Goal: Task Accomplishment & Management: Manage account settings

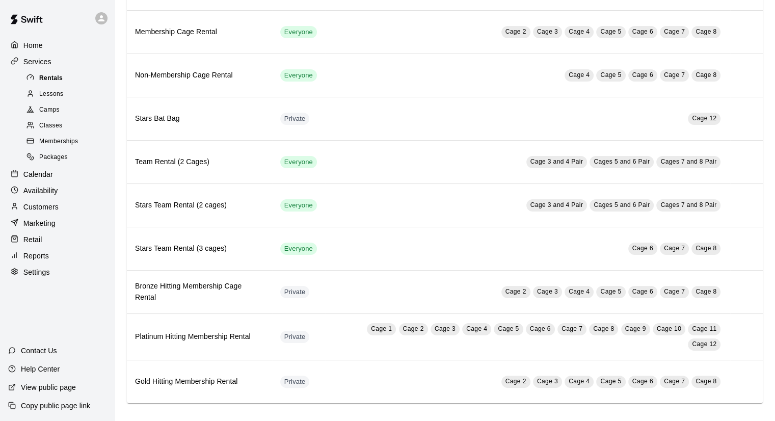
scroll to position [133, 0]
click at [42, 277] on p "Settings" at bounding box center [36, 272] width 26 height 10
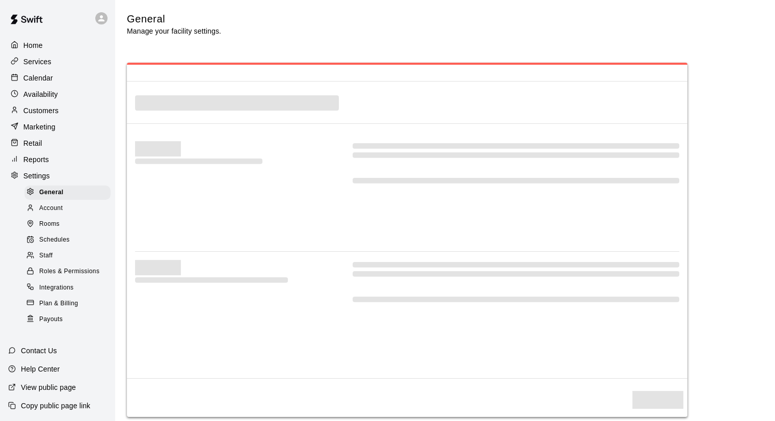
select select "**"
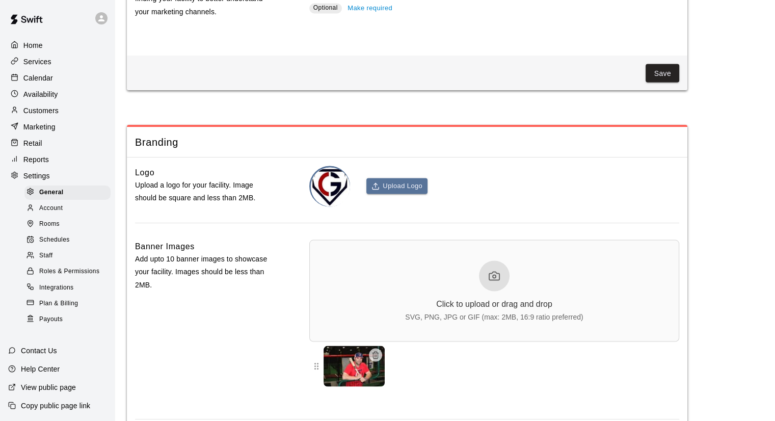
scroll to position [2018, 0]
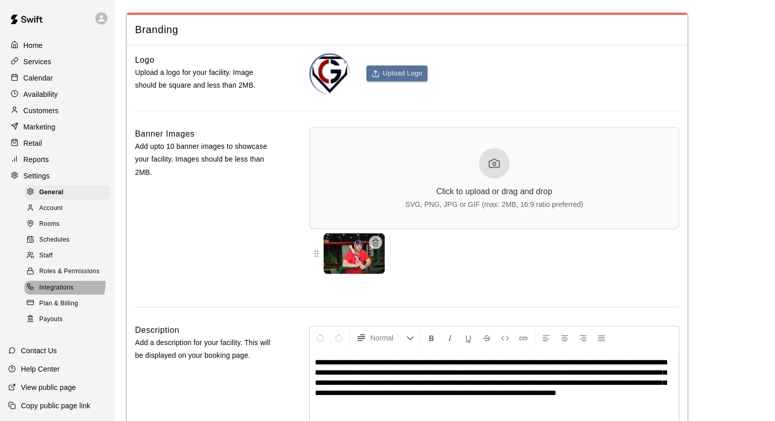
click at [55, 293] on span "Integrations" at bounding box center [56, 288] width 35 height 10
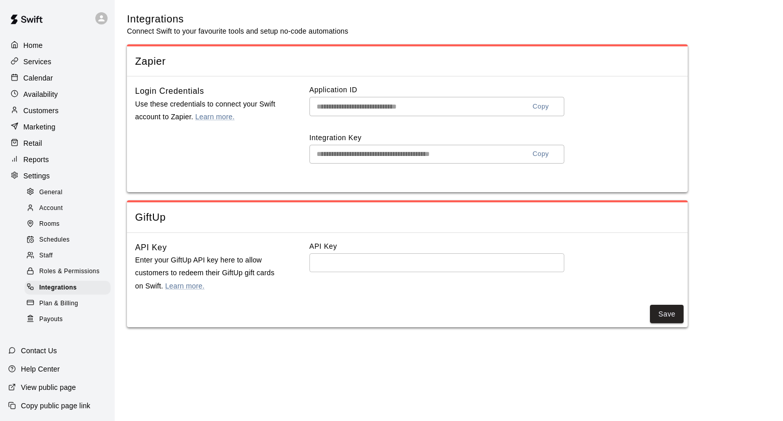
click at [87, 200] on div "General" at bounding box center [67, 192] width 86 height 14
select select "**"
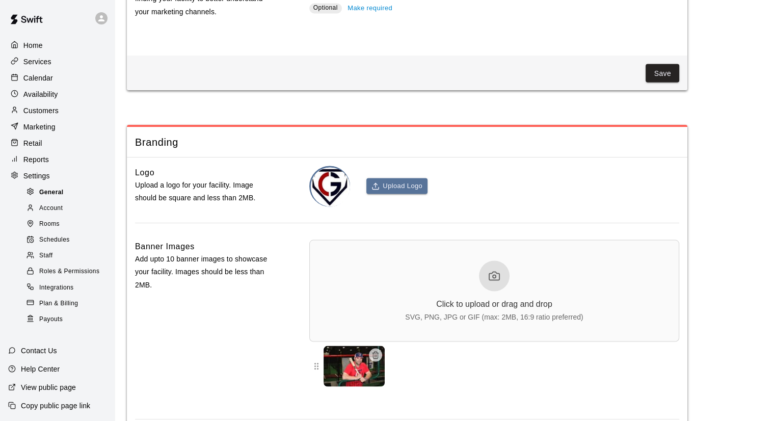
scroll to position [2018, 0]
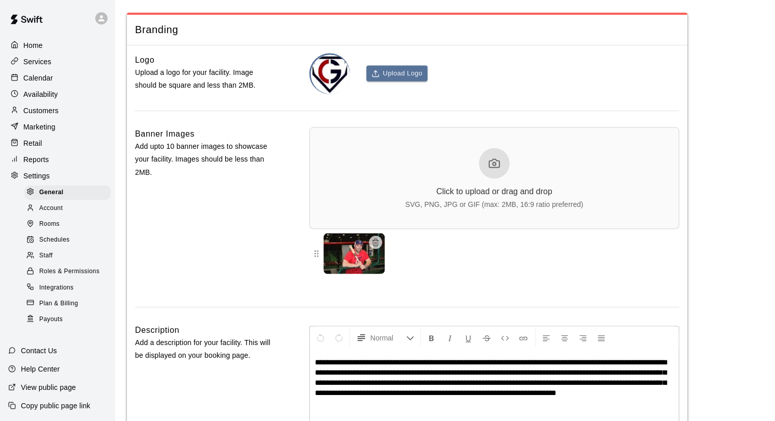
click at [76, 216] on div "Account" at bounding box center [67, 208] width 86 height 14
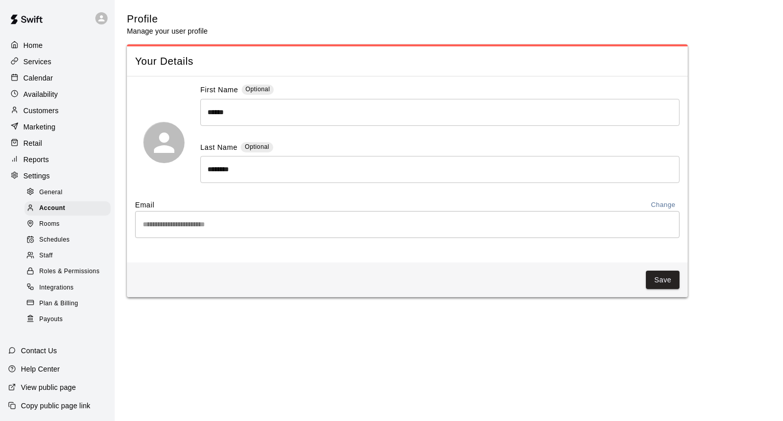
scroll to position [1, 0]
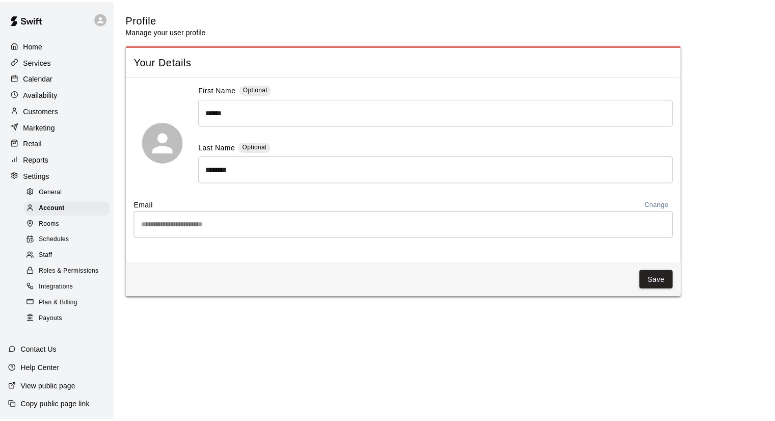
scroll to position [1, 0]
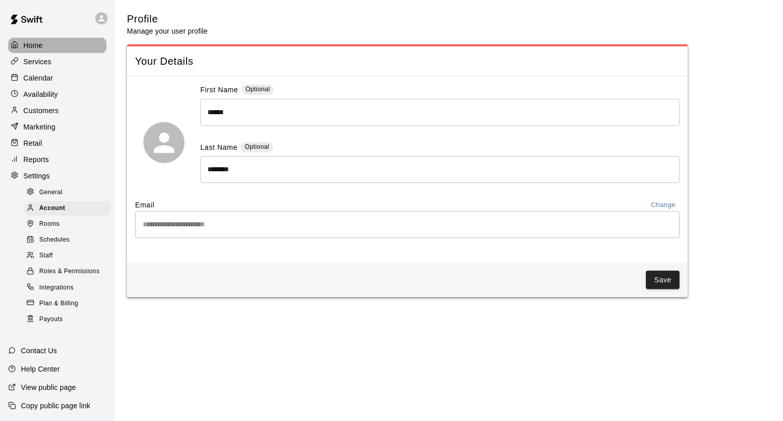
click at [73, 39] on div "Home" at bounding box center [57, 45] width 98 height 15
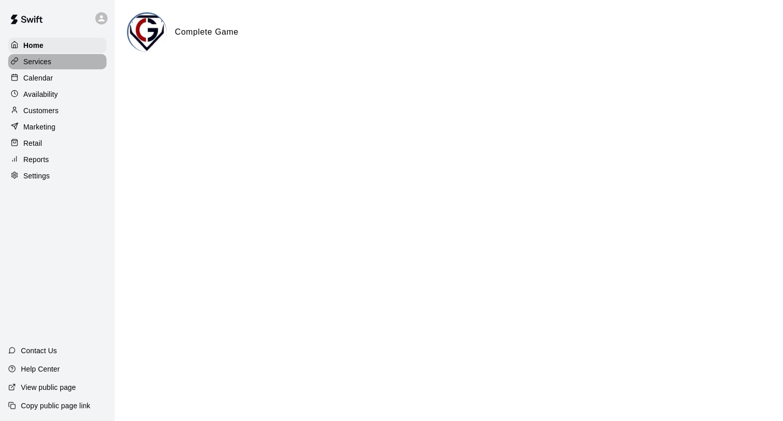
click at [59, 58] on div "Services" at bounding box center [57, 61] width 98 height 15
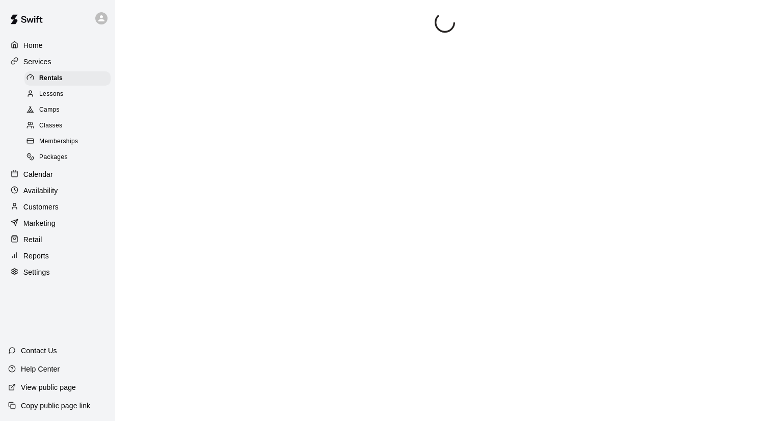
click at [53, 61] on div "Services" at bounding box center [57, 61] width 98 height 15
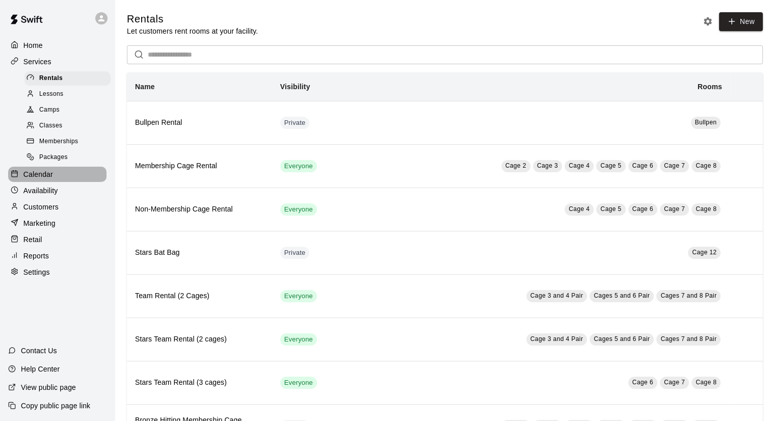
click at [45, 178] on p "Calendar" at bounding box center [38, 174] width 30 height 10
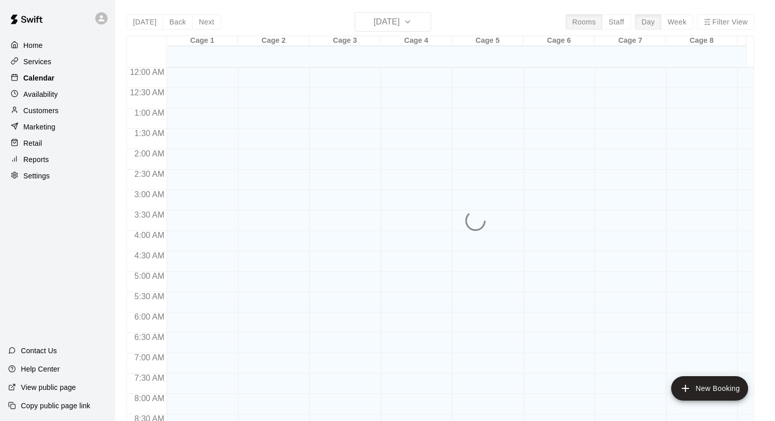
scroll to position [582, 0]
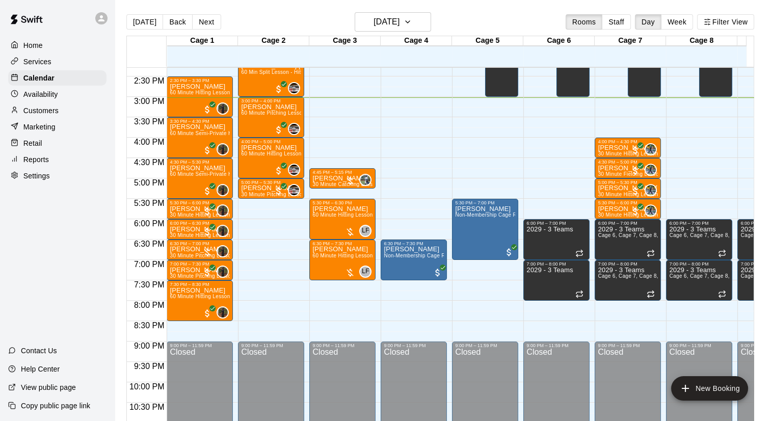
click at [61, 100] on div "Availability" at bounding box center [57, 94] width 98 height 15
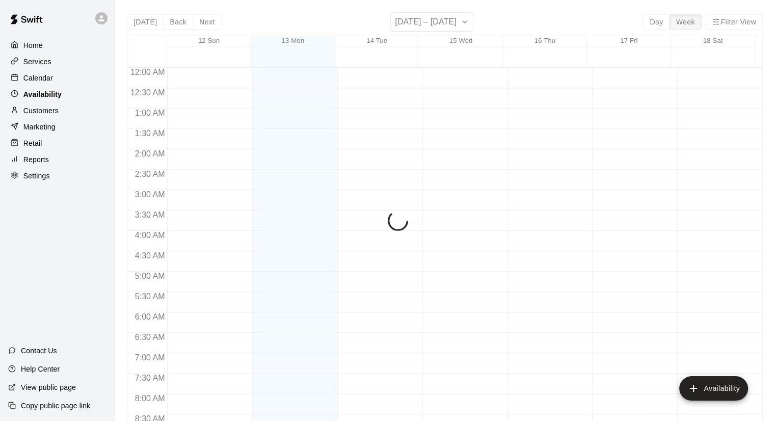
scroll to position [612, 0]
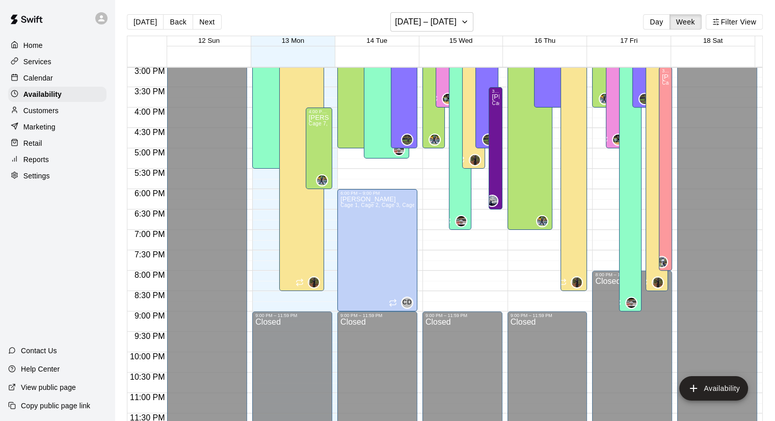
click at [58, 116] on p "Customers" at bounding box center [40, 110] width 35 height 10
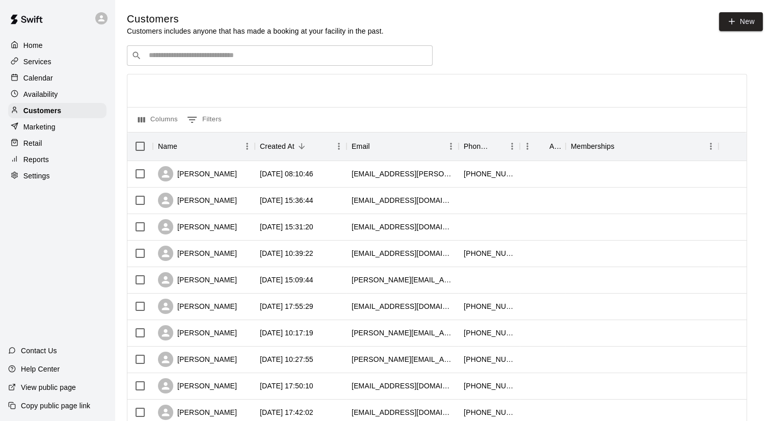
click at [56, 147] on div "Retail" at bounding box center [57, 143] width 98 height 15
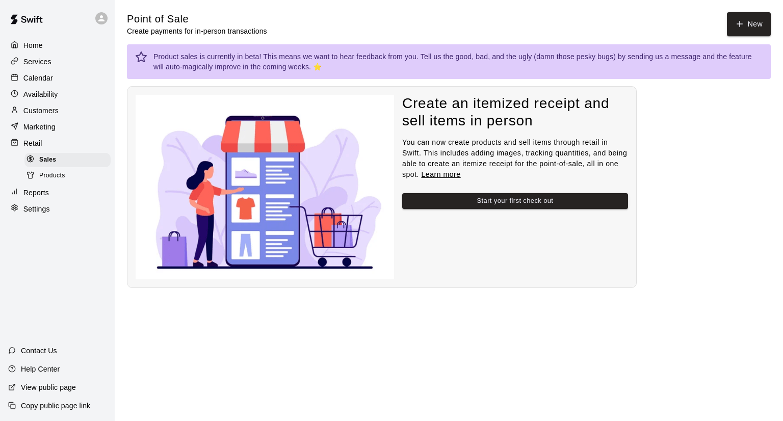
click at [57, 200] on div "Reports" at bounding box center [57, 192] width 98 height 15
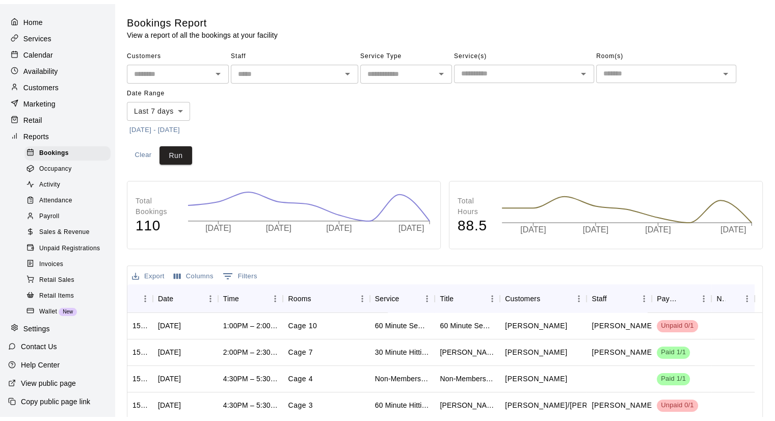
scroll to position [36, 0]
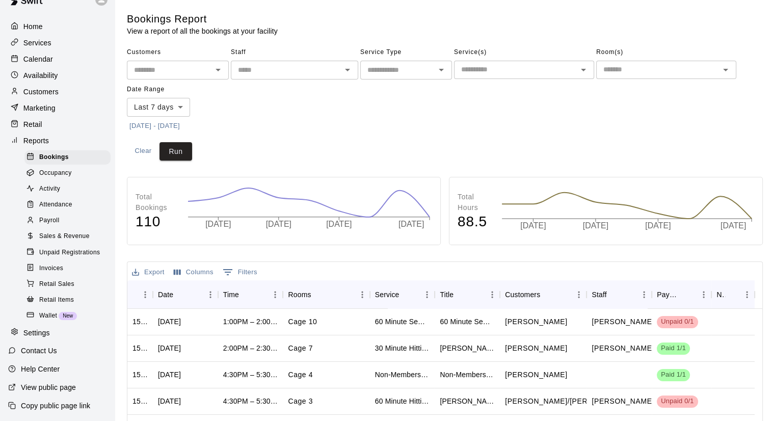
click at [68, 84] on div "Customers" at bounding box center [57, 91] width 98 height 15
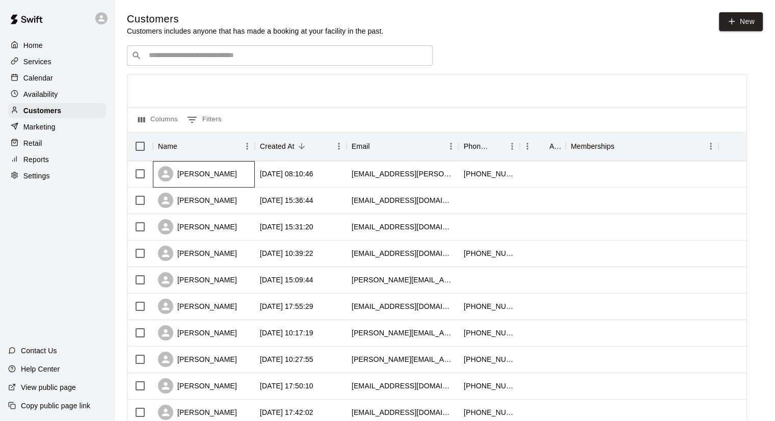
click at [202, 169] on div "[PERSON_NAME]" at bounding box center [197, 173] width 79 height 15
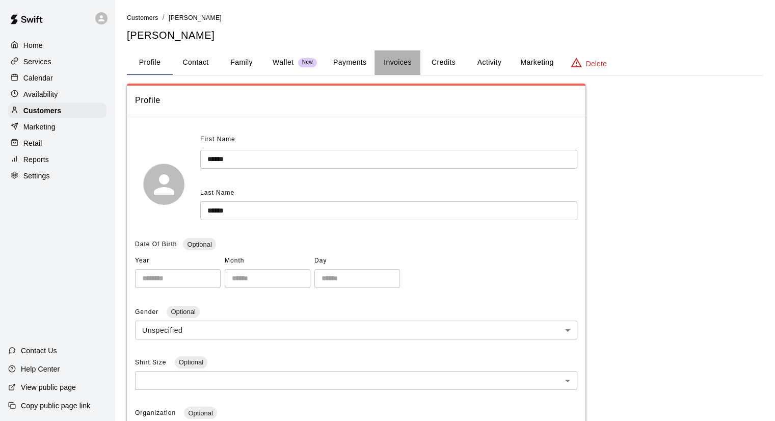
click at [395, 65] on button "Invoices" at bounding box center [397, 62] width 46 height 24
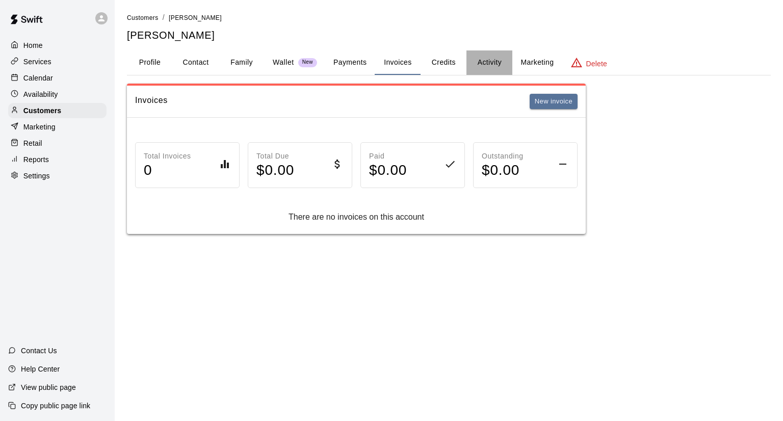
click at [488, 64] on button "Activity" at bounding box center [489, 62] width 46 height 24
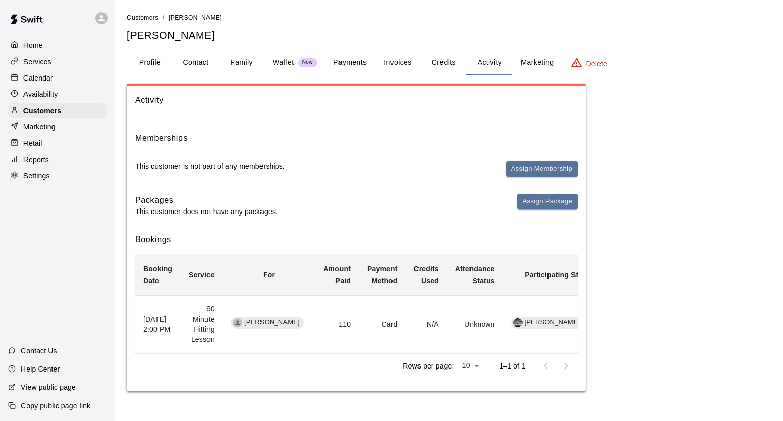
click at [342, 64] on button "Payments" at bounding box center [349, 62] width 49 height 24
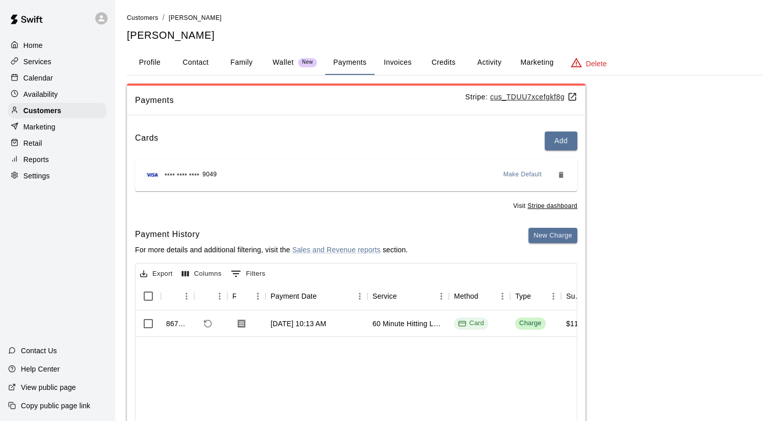
click at [155, 64] on button "Profile" at bounding box center [150, 62] width 46 height 24
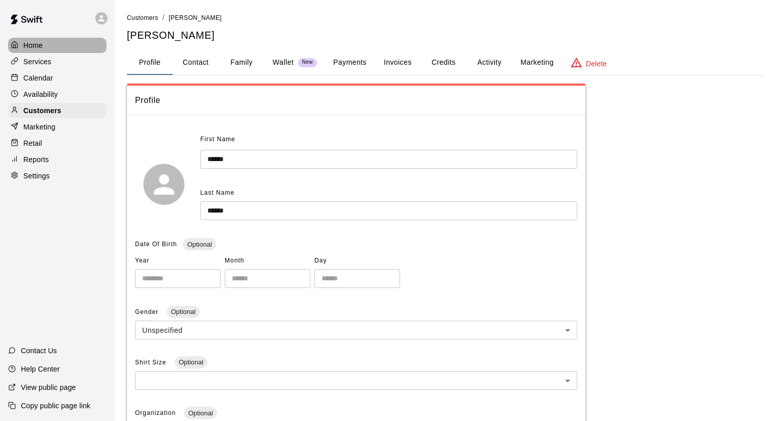
click at [33, 42] on p "Home" at bounding box center [32, 45] width 19 height 10
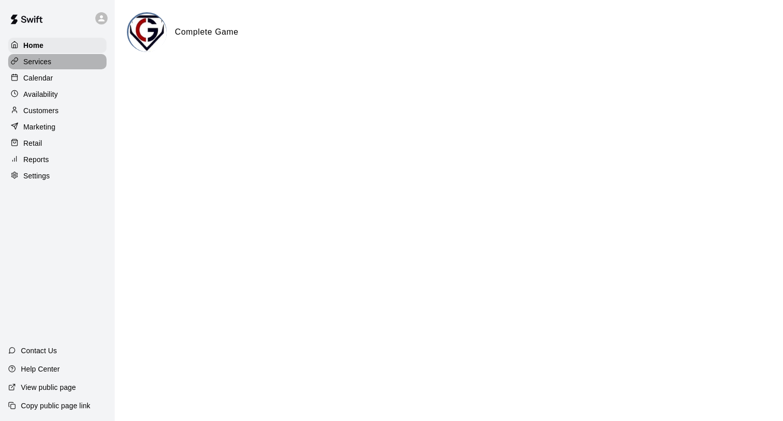
click at [55, 62] on div "Services" at bounding box center [57, 61] width 98 height 15
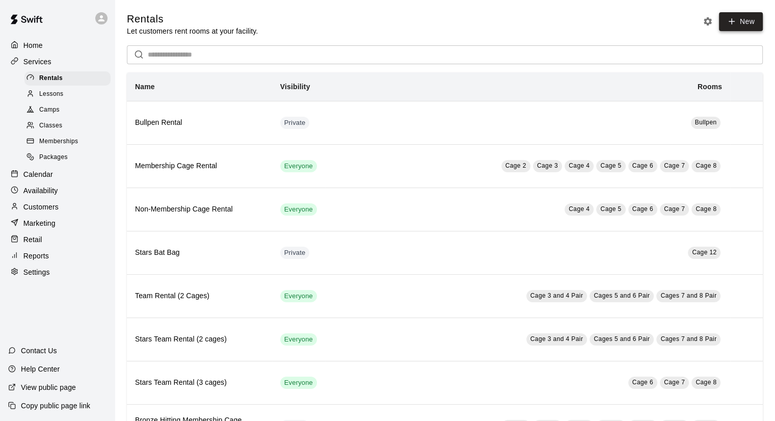
click at [746, 19] on link "New" at bounding box center [741, 21] width 44 height 19
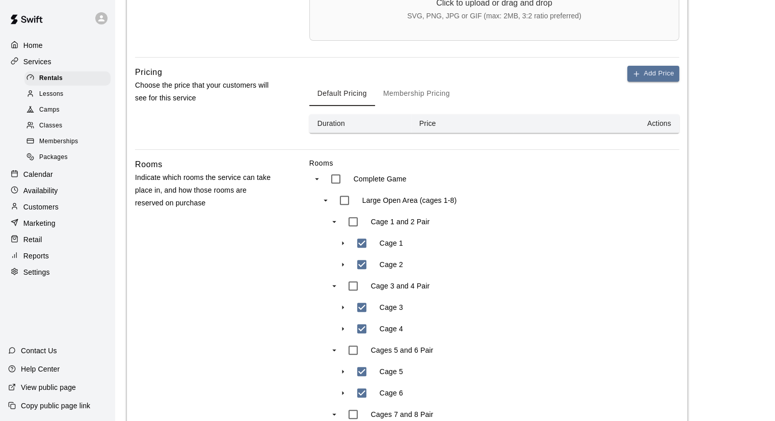
scroll to position [522, 0]
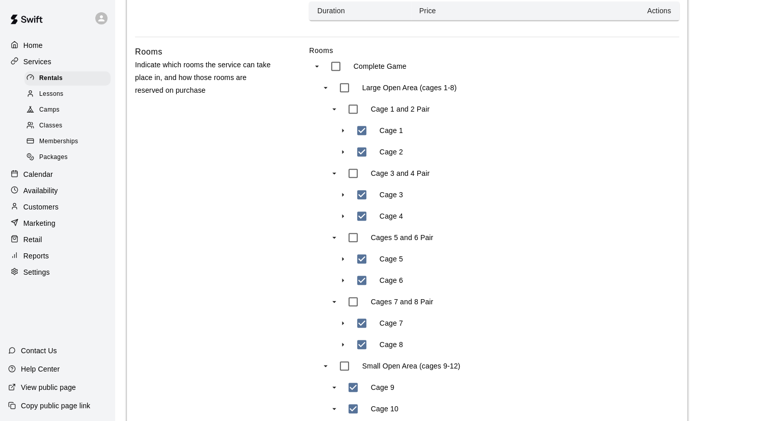
click at [32, 58] on p "Services" at bounding box center [37, 62] width 28 height 10
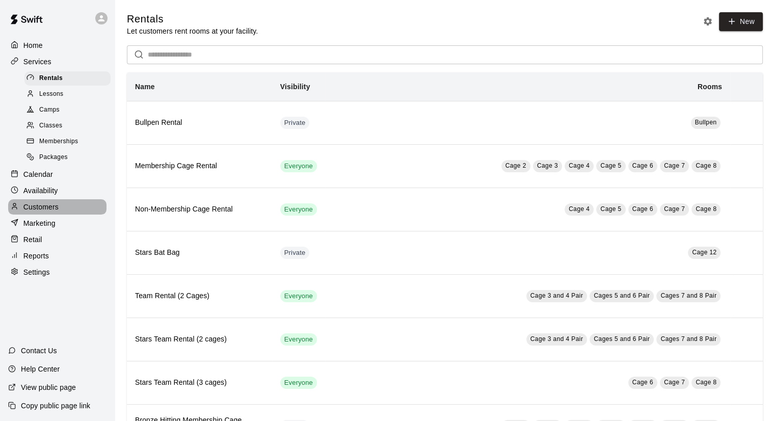
click at [41, 212] on p "Customers" at bounding box center [40, 207] width 35 height 10
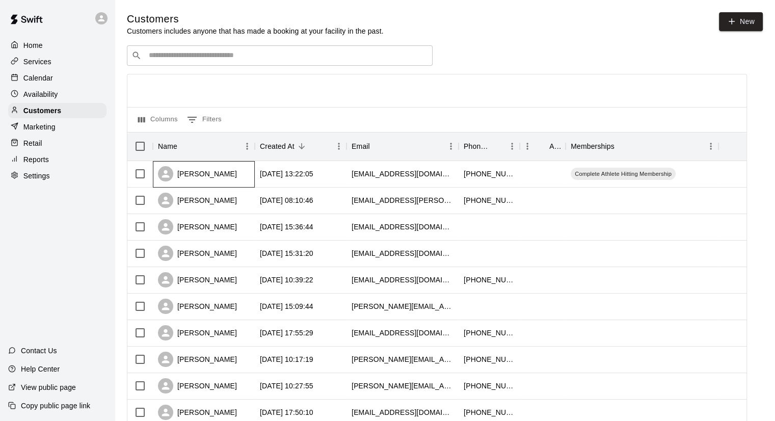
click at [220, 174] on div "[PERSON_NAME]" at bounding box center [197, 173] width 79 height 15
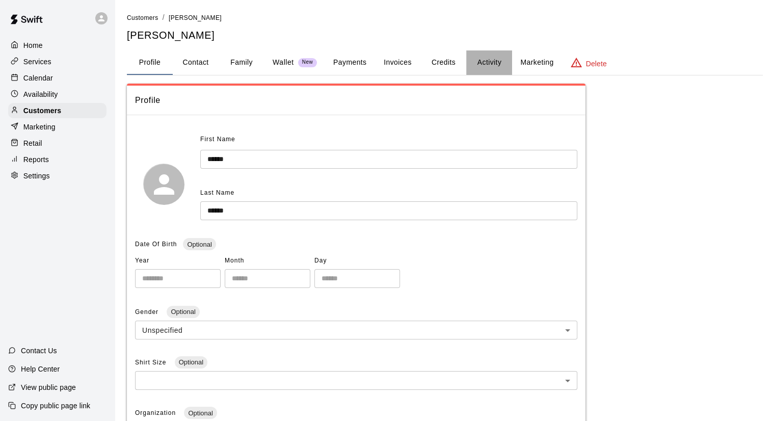
click at [495, 60] on button "Activity" at bounding box center [489, 62] width 46 height 24
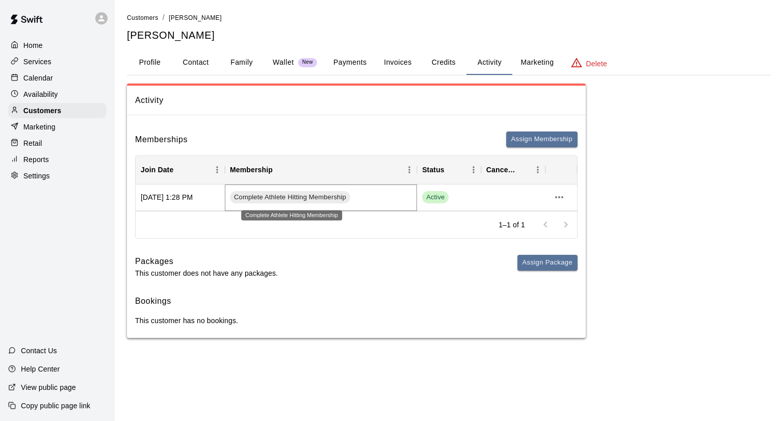
click at [327, 196] on span "Complete Athlete Hitting Membership" at bounding box center [290, 198] width 120 height 10
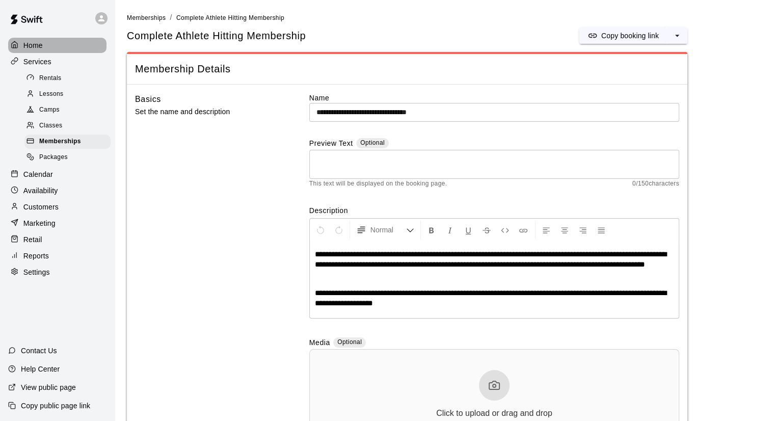
click at [42, 41] on p "Home" at bounding box center [32, 45] width 19 height 10
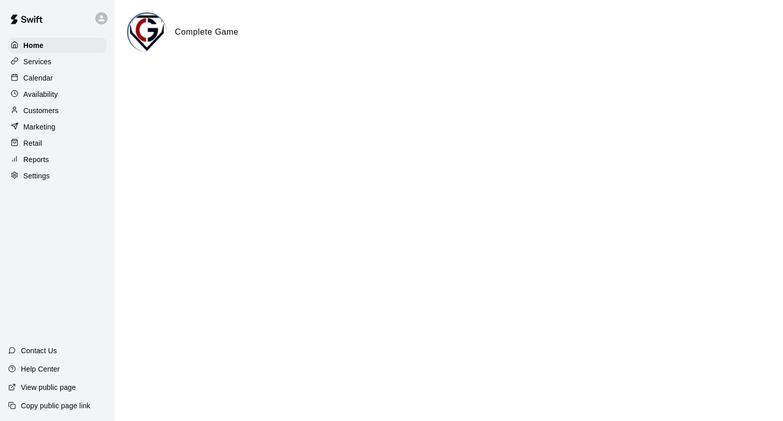
drag, startPoint x: 48, startPoint y: 181, endPoint x: 18, endPoint y: 168, distance: 32.6
click at [18, 165] on div at bounding box center [17, 160] width 13 height 10
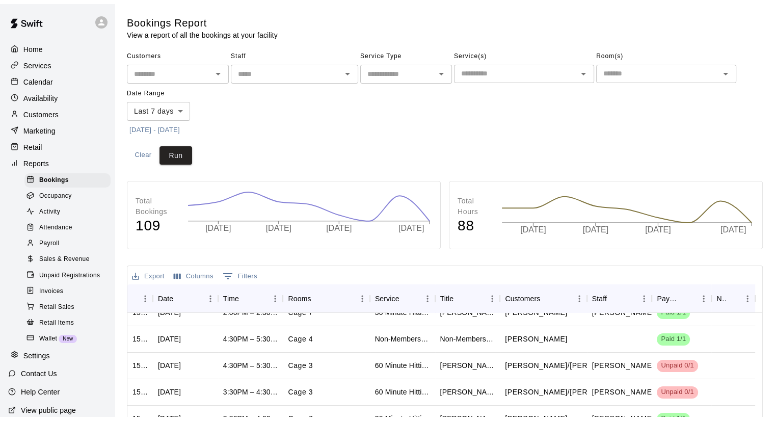
scroll to position [51, 0]
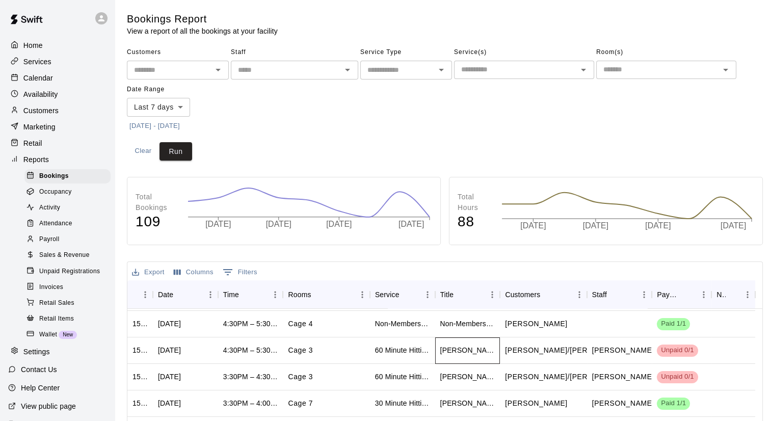
click at [462, 353] on div "Trent" at bounding box center [467, 350] width 65 height 26
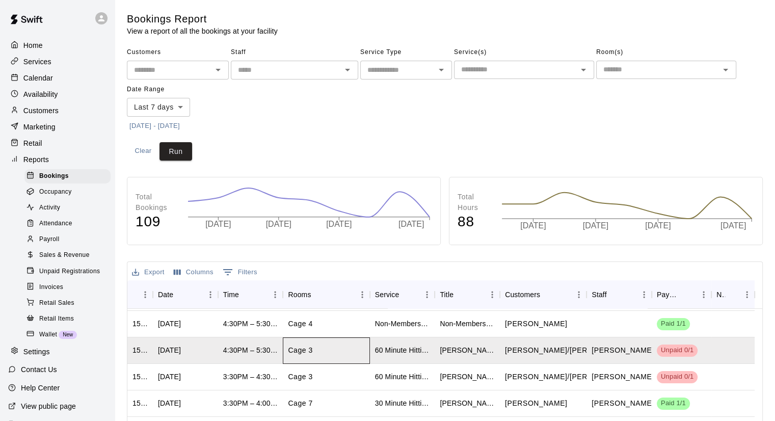
click at [317, 358] on div "Cage 3" at bounding box center [326, 350] width 87 height 26
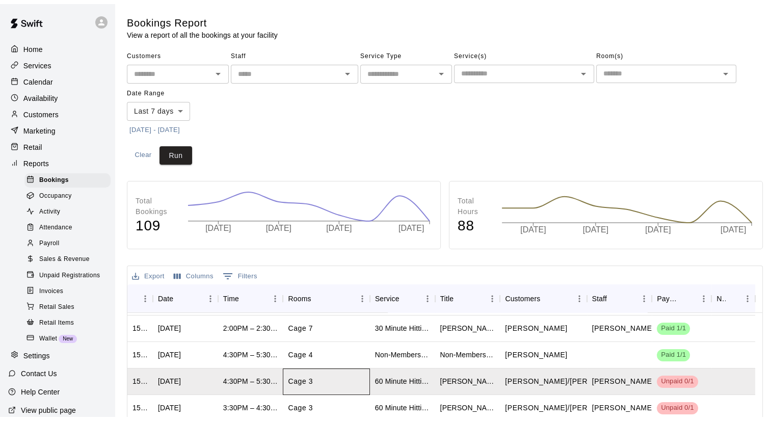
scroll to position [0, 0]
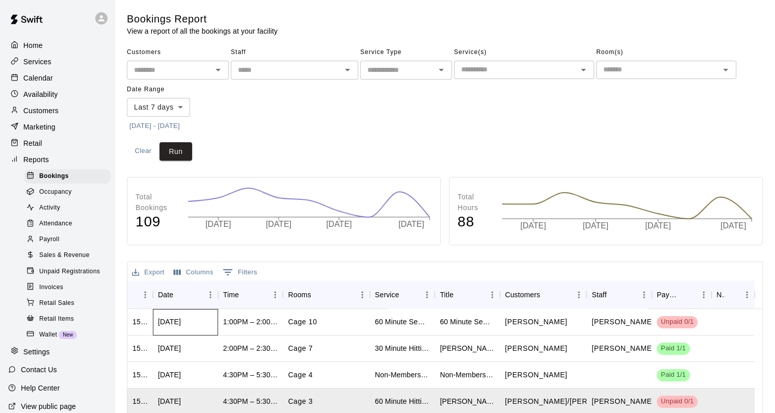
click at [178, 316] on div "Mon, Oct 13, 2025" at bounding box center [185, 322] width 65 height 26
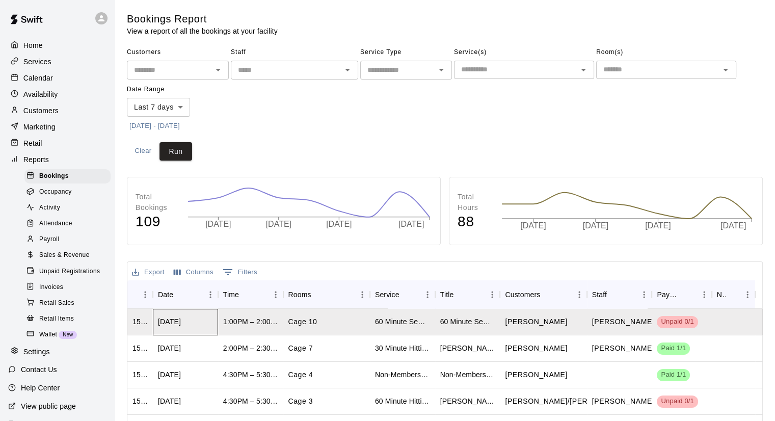
click at [178, 316] on div "Mon, Oct 13, 2025" at bounding box center [185, 322] width 65 height 26
click at [43, 114] on p "Customers" at bounding box center [40, 110] width 35 height 10
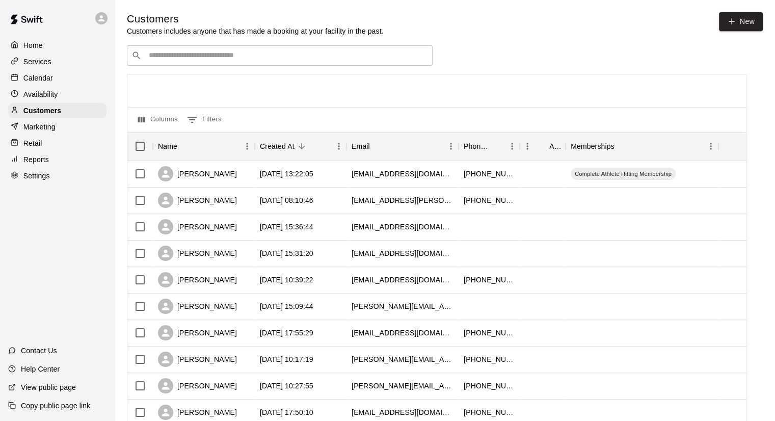
click at [226, 66] on div "​ ​" at bounding box center [280, 55] width 306 height 20
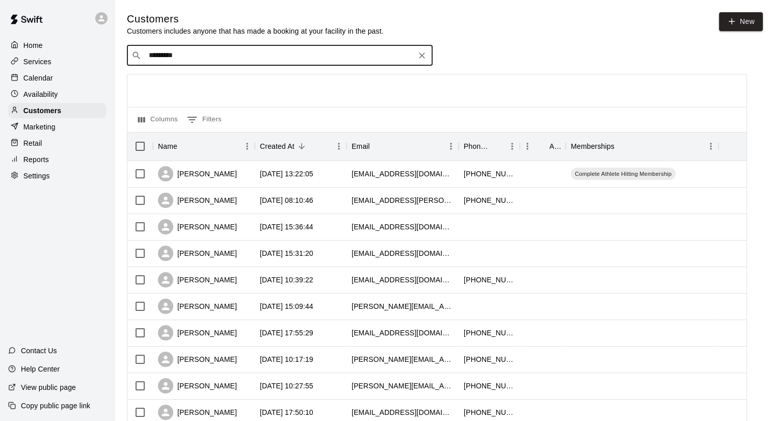
type input "*********"
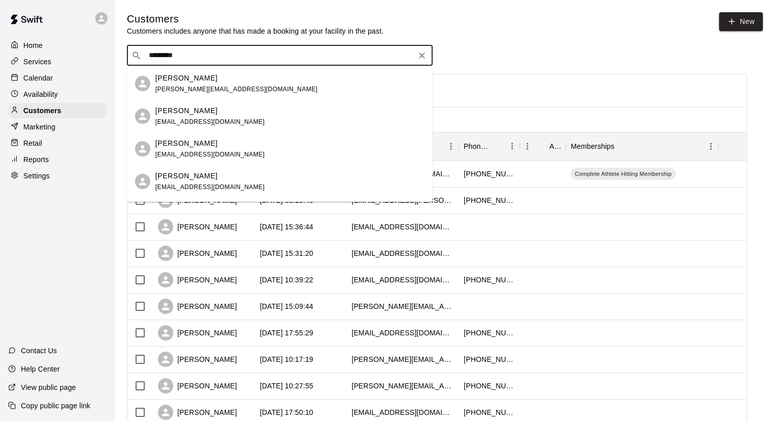
click at [225, 57] on input "*********" at bounding box center [279, 55] width 267 height 10
click at [548, 51] on div "​ ********* ​" at bounding box center [437, 55] width 620 height 20
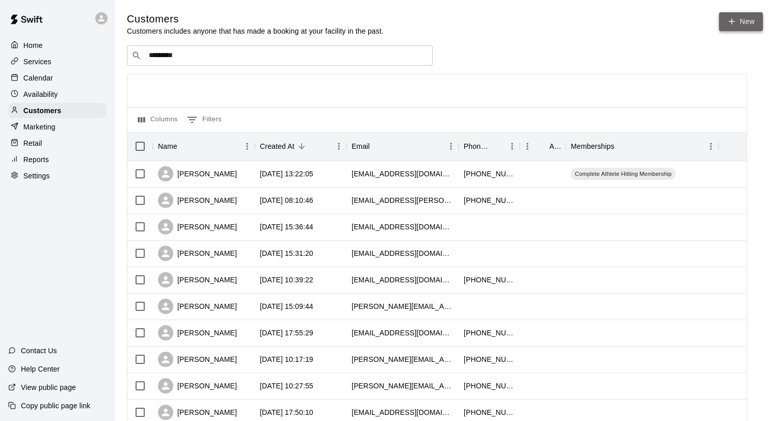
click at [734, 29] on link "New" at bounding box center [741, 21] width 44 height 19
select select "**"
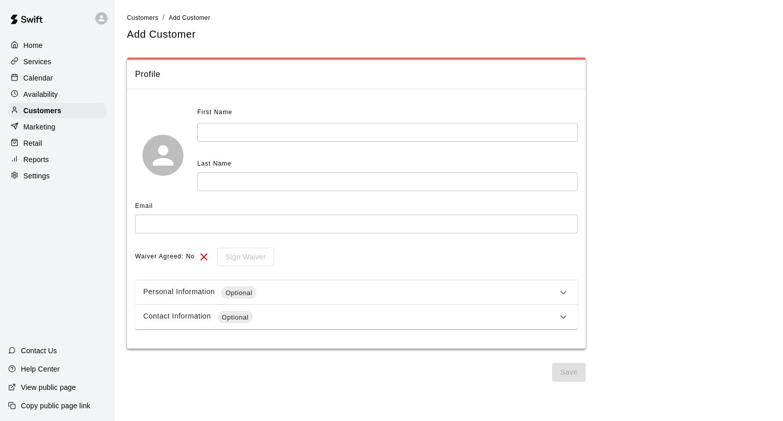
click at [568, 294] on icon at bounding box center [563, 292] width 12 height 12
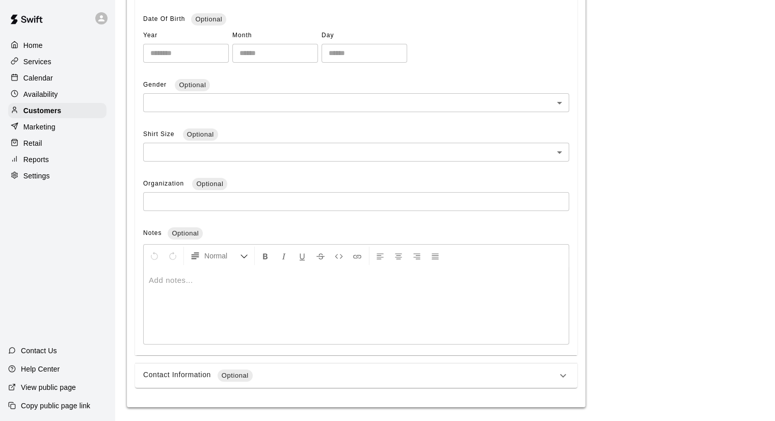
scroll to position [332, 0]
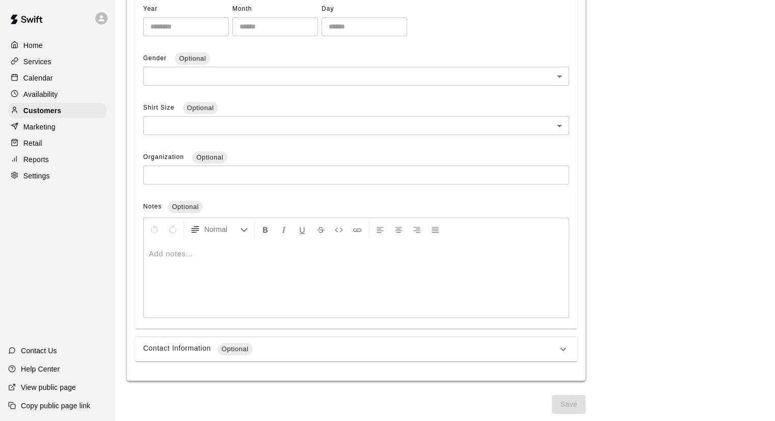
click at [557, 343] on icon at bounding box center [563, 349] width 12 height 12
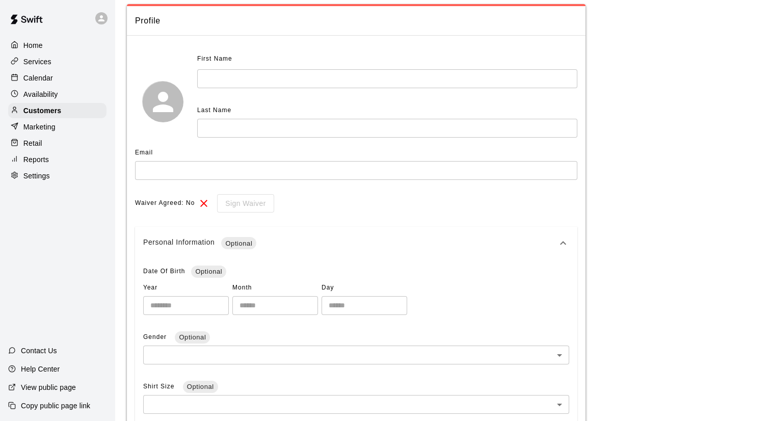
scroll to position [0, 0]
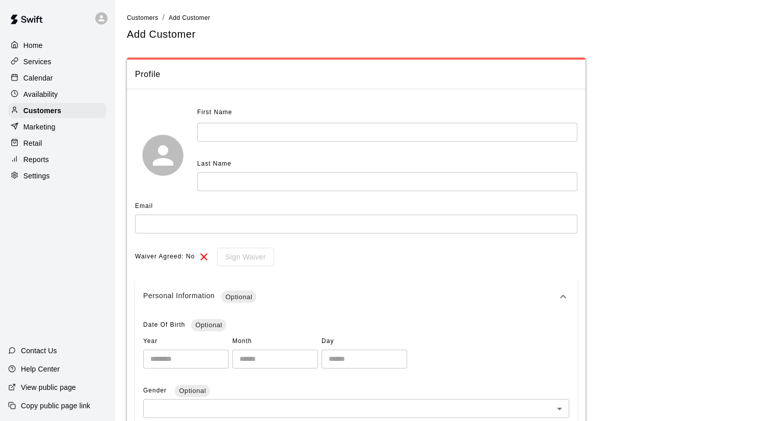
click at [40, 116] on p "Customers" at bounding box center [42, 110] width 38 height 10
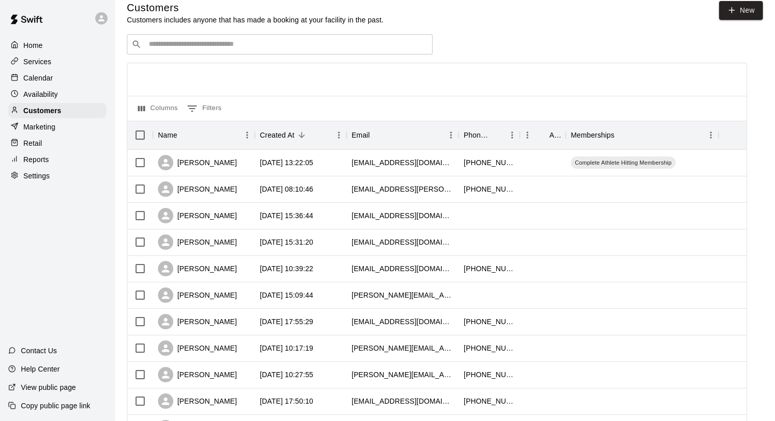
scroll to position [1, 0]
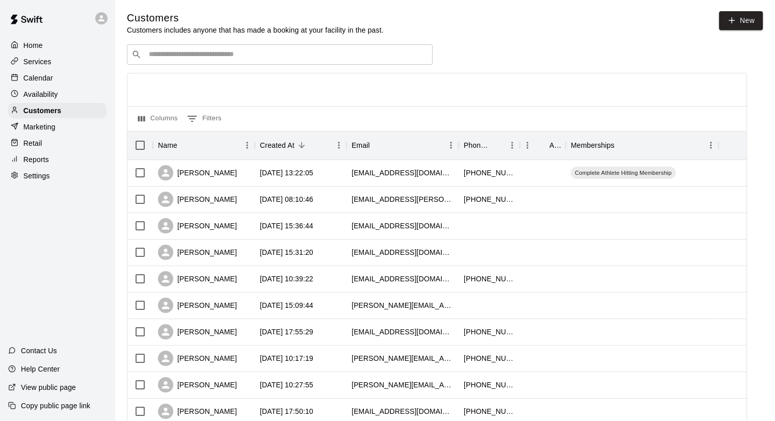
click at [64, 43] on div "Home" at bounding box center [57, 45] width 98 height 15
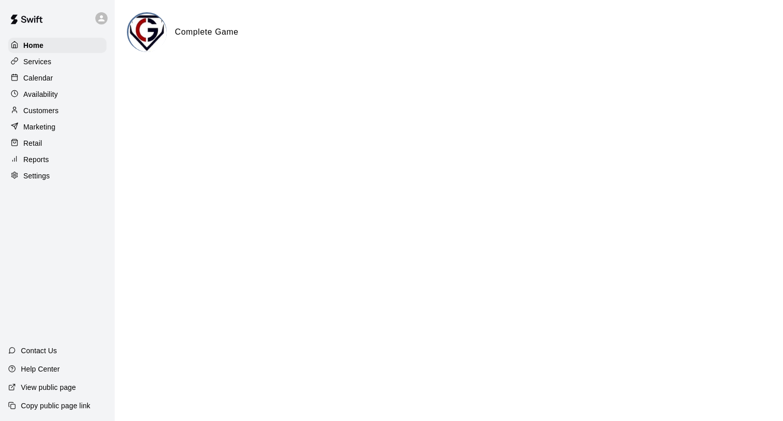
click at [75, 111] on div "Customers" at bounding box center [57, 110] width 98 height 15
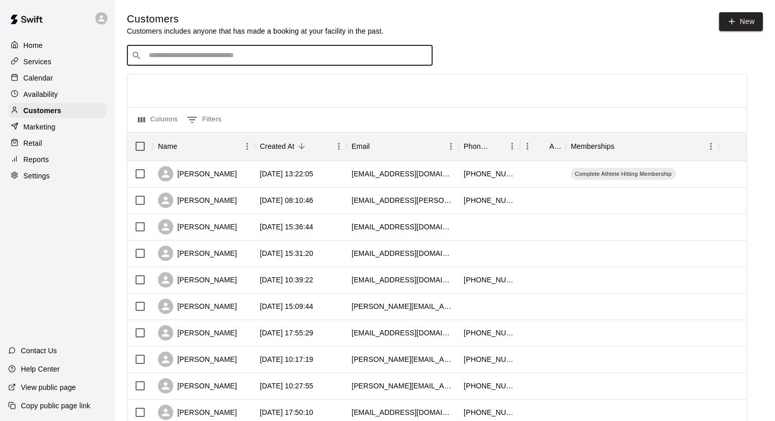
click at [280, 60] on input "Search customers by name or email" at bounding box center [287, 55] width 282 height 10
type input "*"
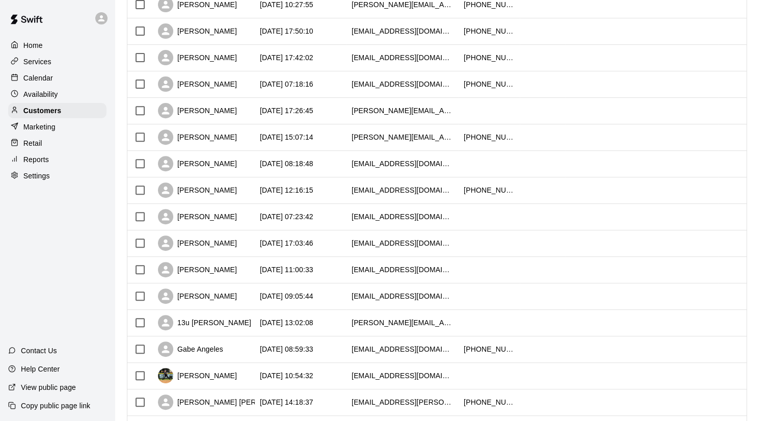
scroll to position [460, 0]
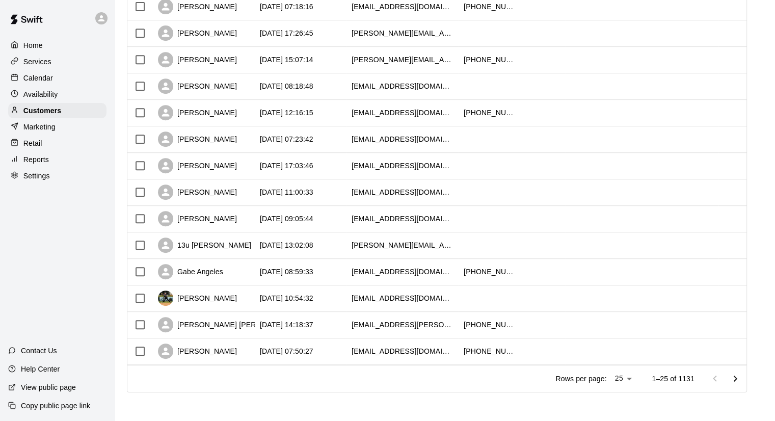
click at [72, 181] on div "Settings" at bounding box center [57, 175] width 98 height 15
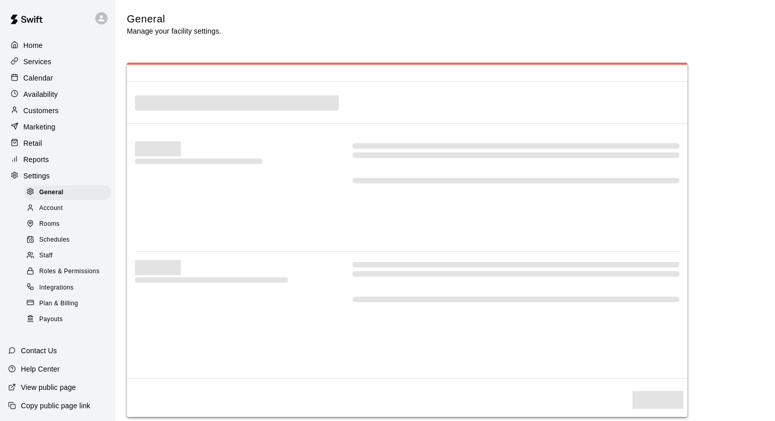
select select "**"
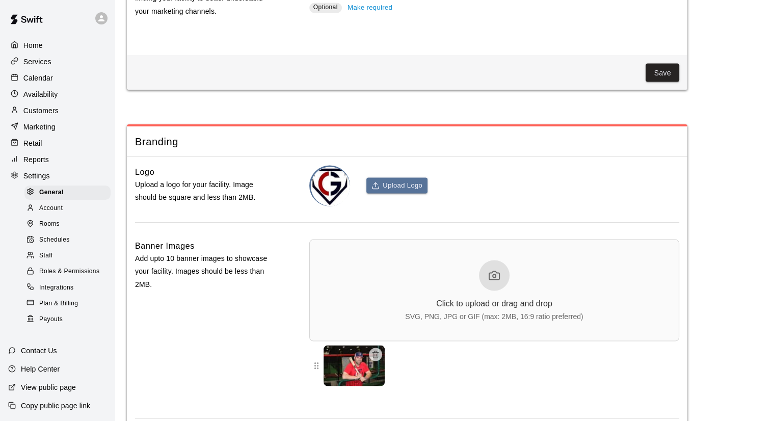
scroll to position [2018, 0]
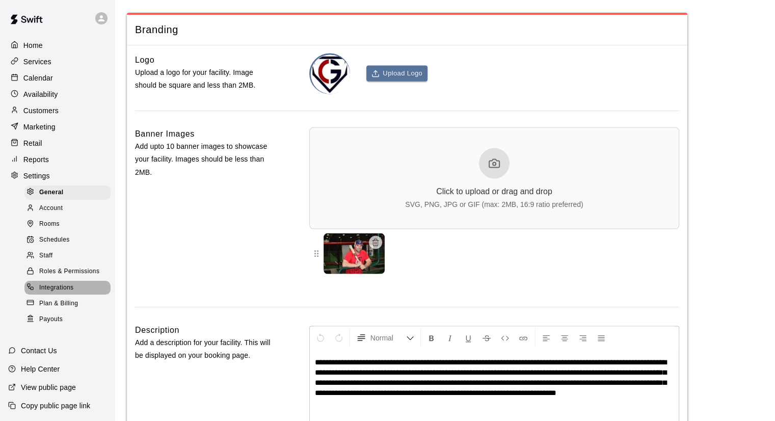
click at [73, 293] on span "Integrations" at bounding box center [56, 288] width 35 height 10
